Goal: Complete application form: Complete application form

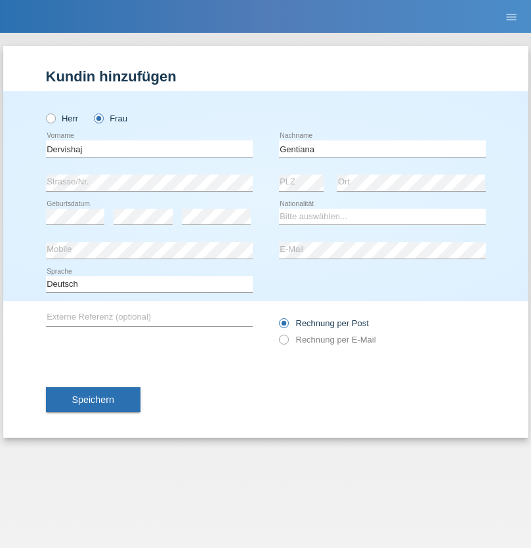
type input "Gentiana"
select select "CH"
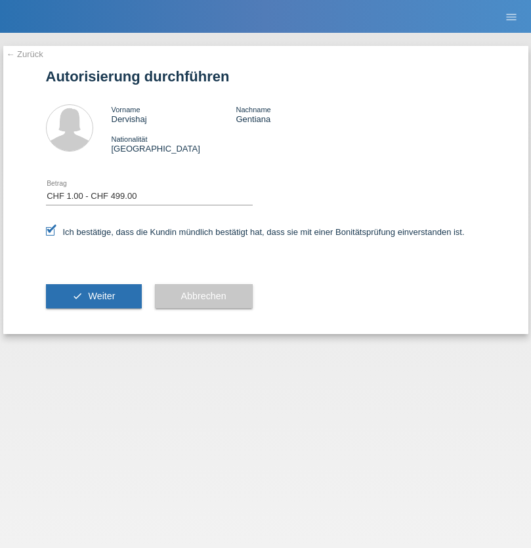
select select "1"
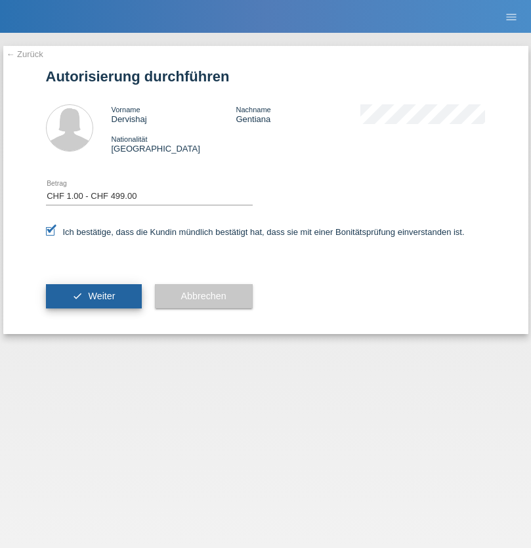
click at [93, 296] on span "Weiter" at bounding box center [101, 296] width 27 height 11
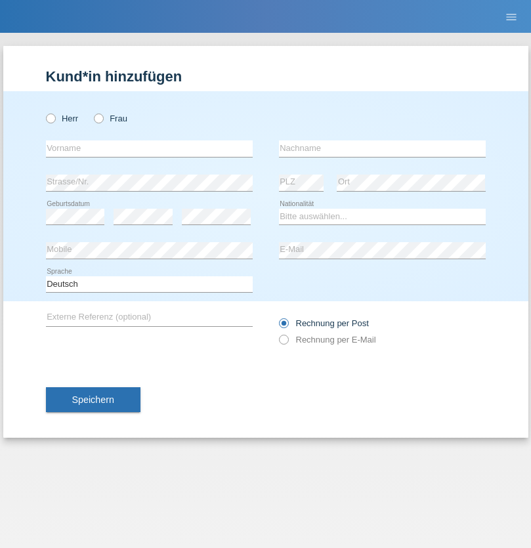
radio input "true"
click at [149, 148] on input "text" at bounding box center [149, 148] width 207 height 16
type input "Tatti"
click at [382, 148] on input "text" at bounding box center [382, 148] width 207 height 16
type input "[PERSON_NAME]"
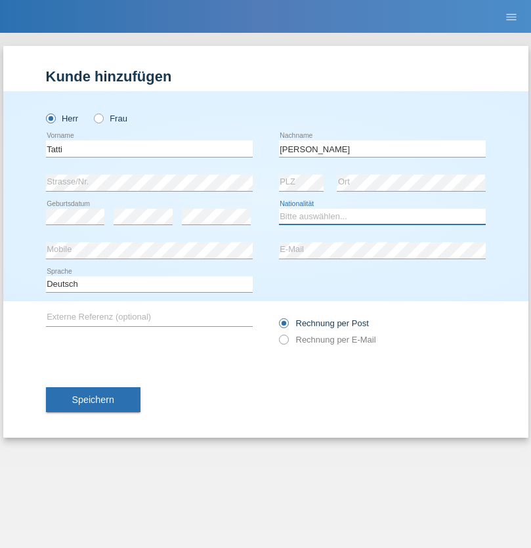
select select "IT"
select select "C"
select select "28"
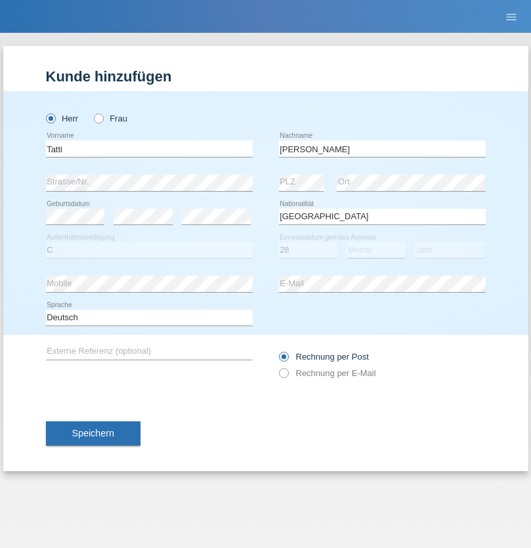
select select "02"
select select "2021"
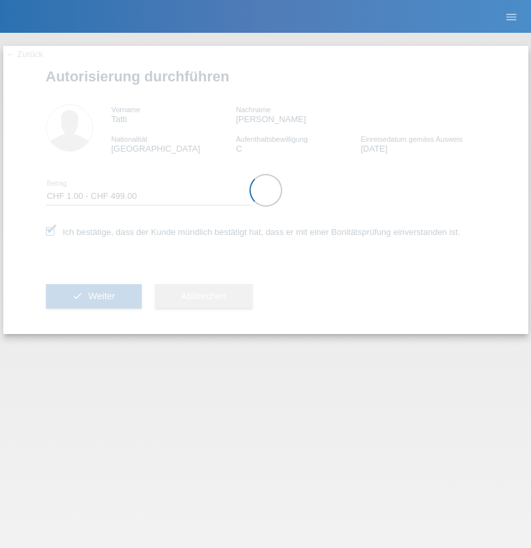
select select "1"
